Goal: Information Seeking & Learning: Learn about a topic

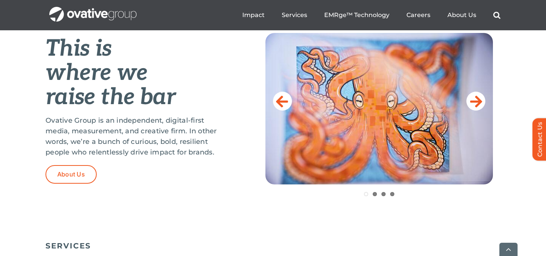
scroll to position [322, 0]
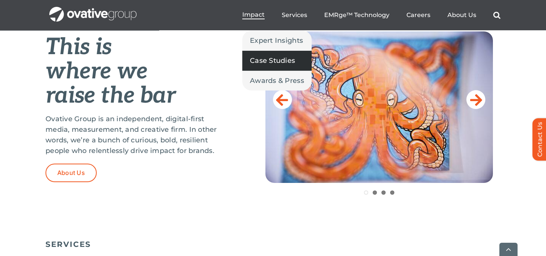
click at [267, 58] on span "Case Studies" at bounding box center [272, 60] width 45 height 11
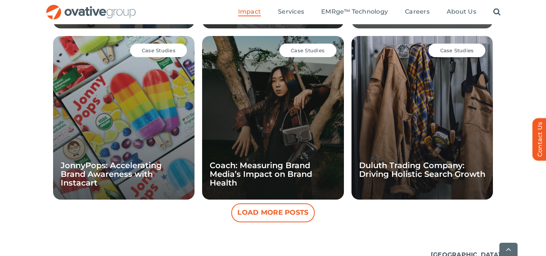
scroll to position [714, 0]
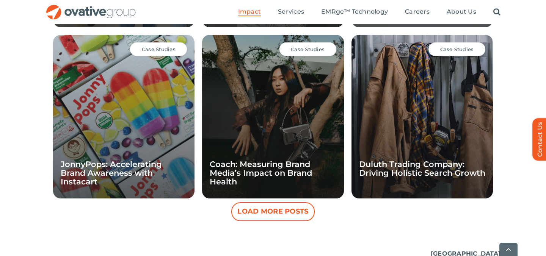
click at [256, 208] on button "Load More Posts" at bounding box center [272, 212] width 83 height 19
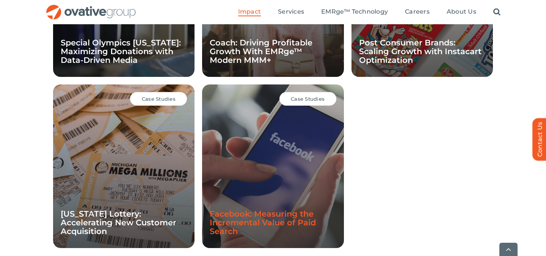
scroll to position [1007, 0]
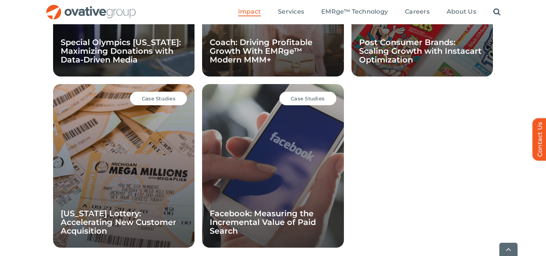
click at [259, 208] on div "Case Studies Facebook: Measuring the Incremental Value of Paid Search" at bounding box center [273, 166] width 142 height 164
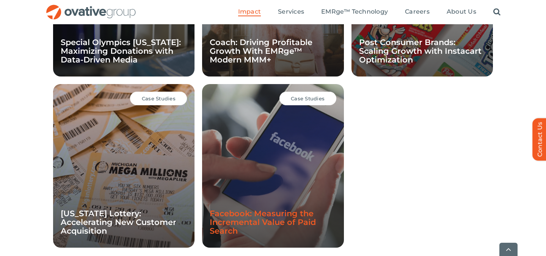
click at [260, 213] on link "Facebook: Measuring the Incremental Value of Paid Search" at bounding box center [263, 222] width 106 height 27
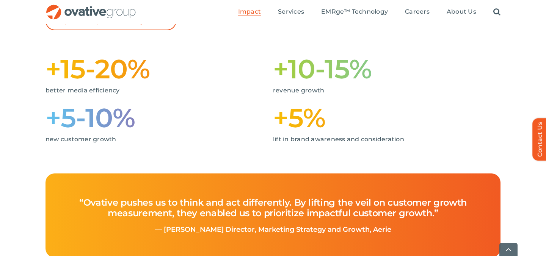
scroll to position [219, 0]
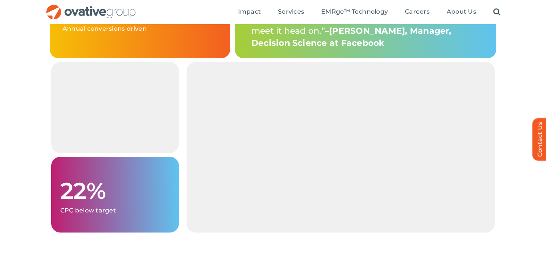
scroll to position [791, 0]
